Goal: Navigation & Orientation: Find specific page/section

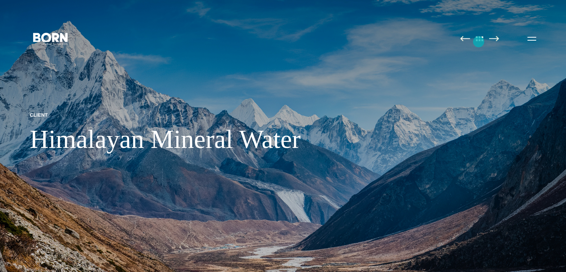
click at [479, 42] on link at bounding box center [480, 38] width 16 height 7
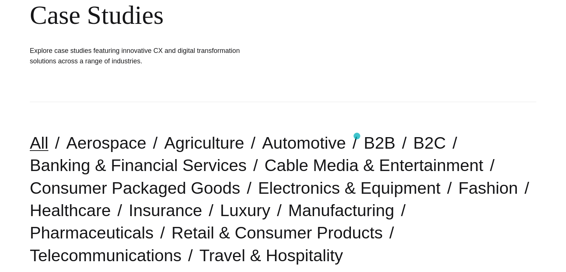
scroll to position [74, 0]
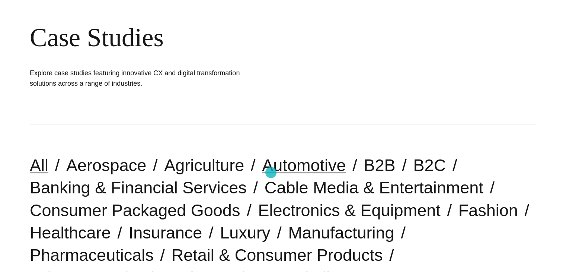
click at [271, 172] on link "Automotive" at bounding box center [304, 165] width 84 height 19
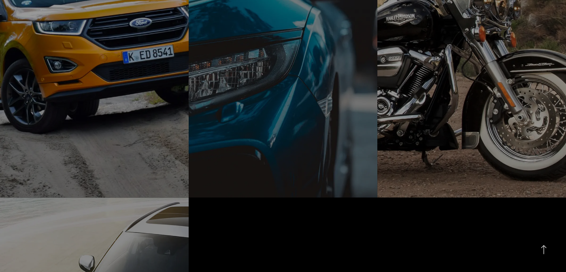
scroll to position [447, 0]
